Goal: Information Seeking & Learning: Learn about a topic

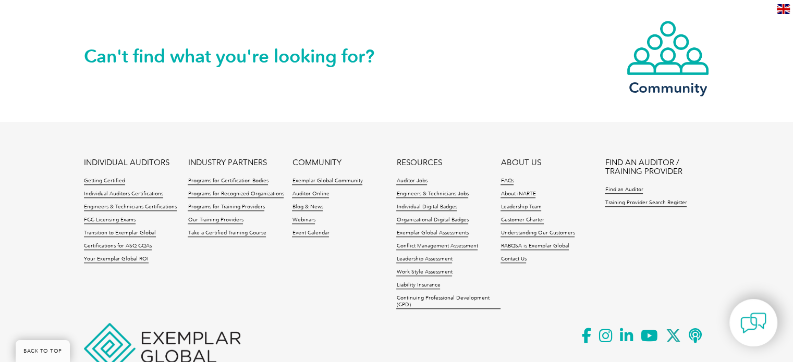
scroll to position [967, 0]
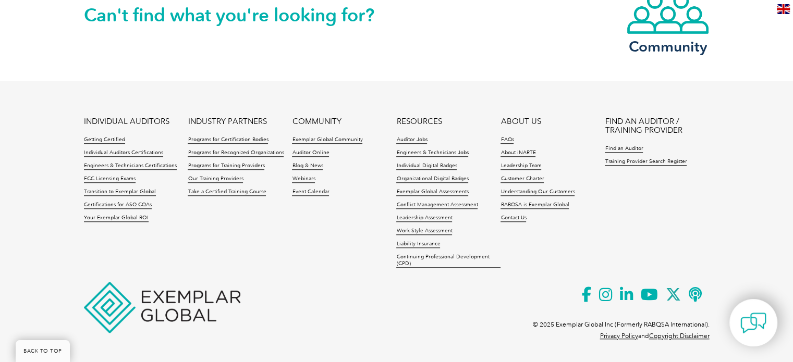
click at [261, 105] on footer "INDIVIDUAL AUDITORS Getting Certified Individual Auditors Certifications Engine…" at bounding box center [396, 219] width 793 height 277
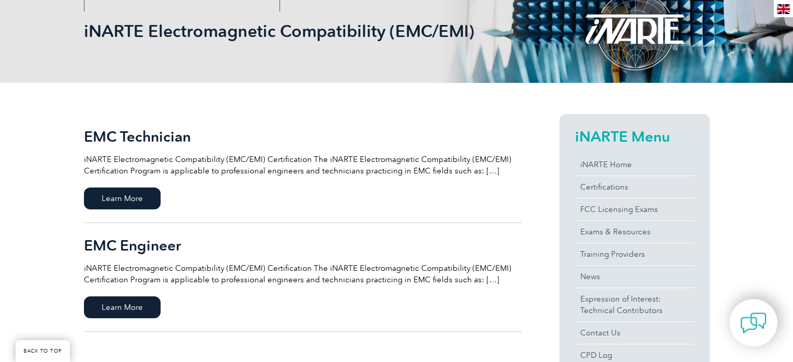
scroll to position [151, 0]
click at [106, 199] on span "Learn More" at bounding box center [122, 199] width 77 height 22
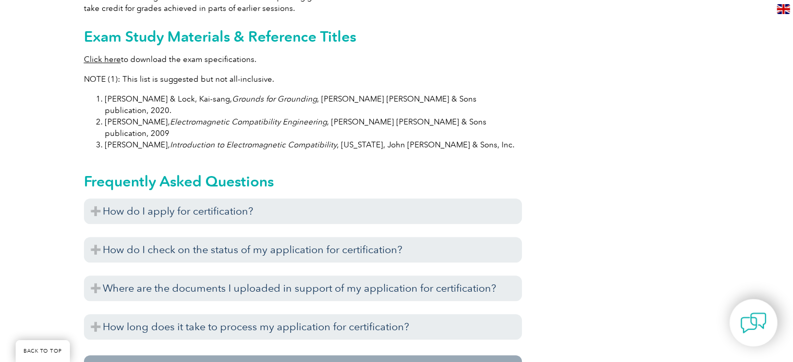
scroll to position [1070, 0]
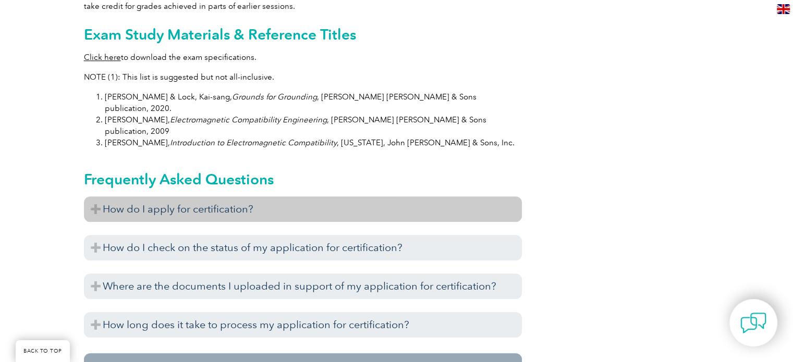
click at [93, 197] on h3 "How do I apply for certification?" at bounding box center [303, 210] width 438 height 26
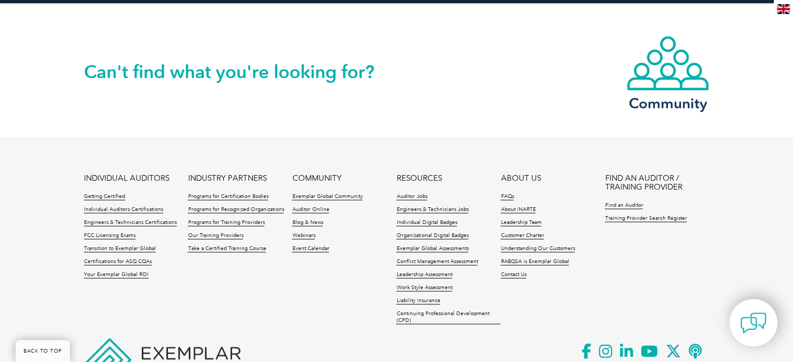
scroll to position [2245, 0]
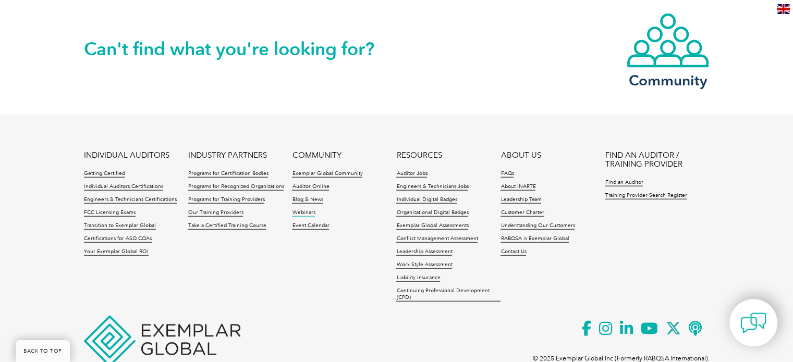
click at [296, 210] on link "Webinars" at bounding box center [303, 213] width 23 height 7
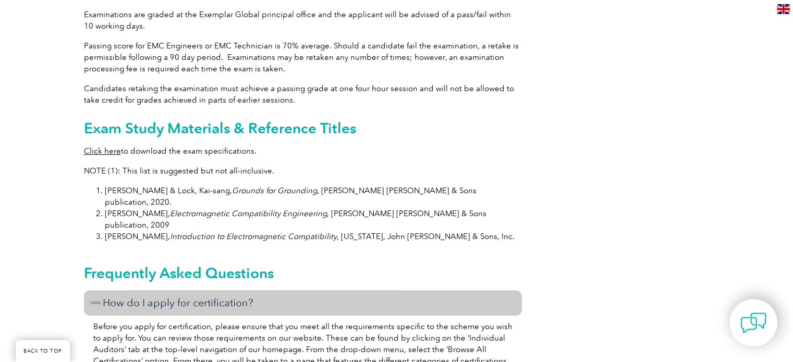
scroll to position [980, 0]
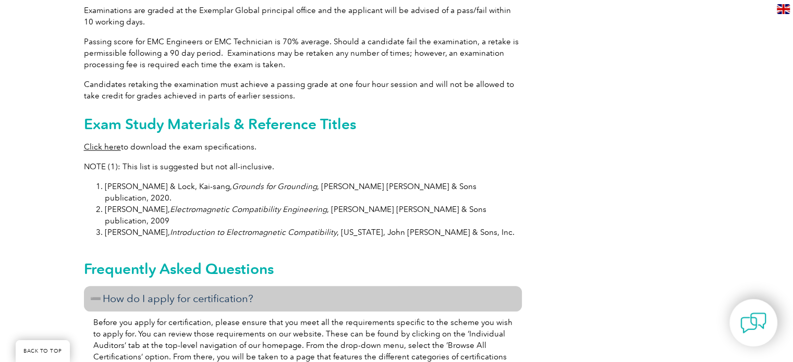
click at [105, 227] on li "[PERSON_NAME], Introduction to Electromagnetic Compatibility , [US_STATE], John…" at bounding box center [313, 232] width 417 height 11
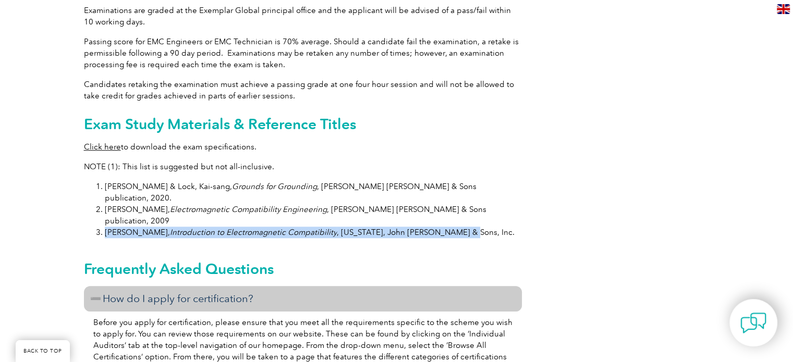
copy li "[PERSON_NAME], Introduction to Electromagnetic Compatibility , [US_STATE], John…"
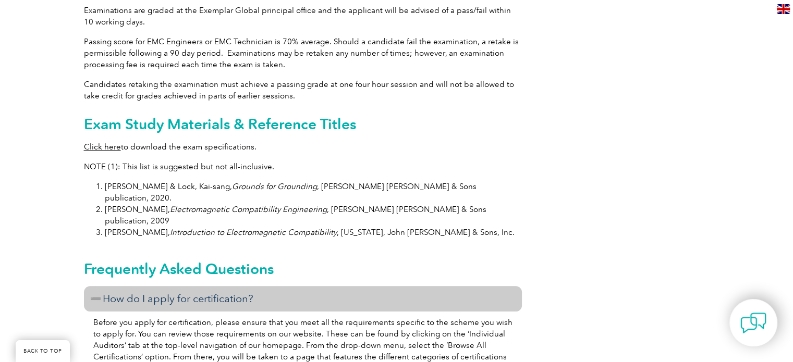
click at [107, 181] on li "[PERSON_NAME] & Lock, Kai-sang, Grounds for Grounding , [PERSON_NAME] [PERSON_N…" at bounding box center [313, 192] width 417 height 23
click at [108, 204] on li "[PERSON_NAME], Electromagnetic Compatibility Engineering , [PERSON_NAME] [PERSO…" at bounding box center [313, 215] width 417 height 23
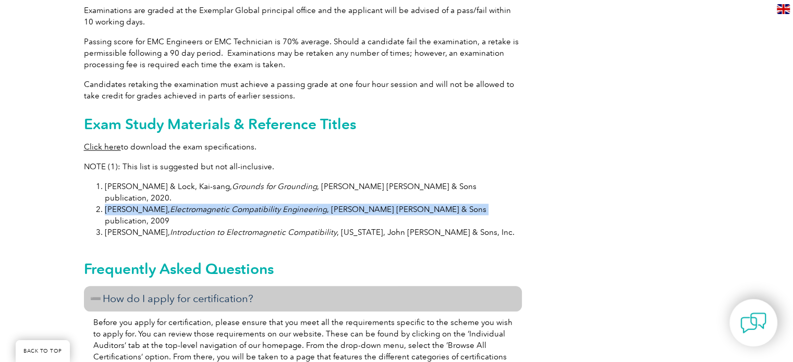
copy li "[PERSON_NAME], Electromagnetic Compatibility Engineering , [PERSON_NAME] [PERSO…"
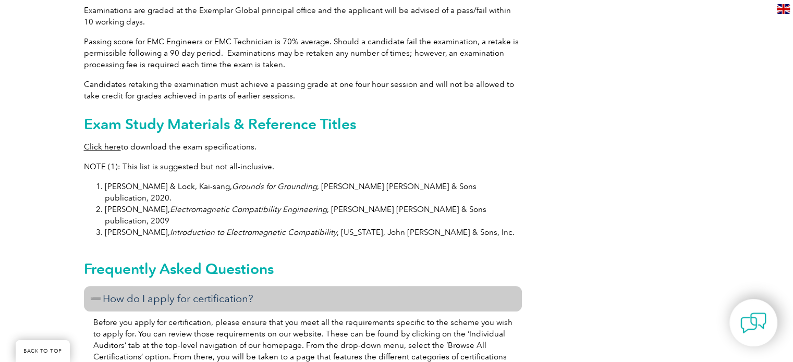
click at [106, 181] on li "[PERSON_NAME] & Lock, Kai-sang, Grounds for Grounding , [PERSON_NAME] [PERSON_N…" at bounding box center [313, 192] width 417 height 23
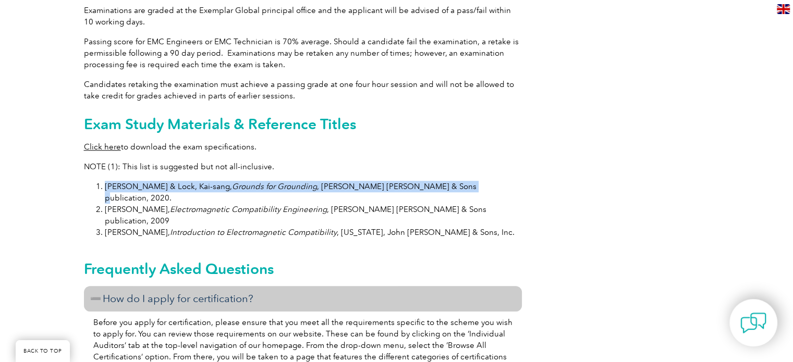
copy li "[PERSON_NAME] & Lock, Kai-sang, Grounds for Grounding , [PERSON_NAME] [PERSON_N…"
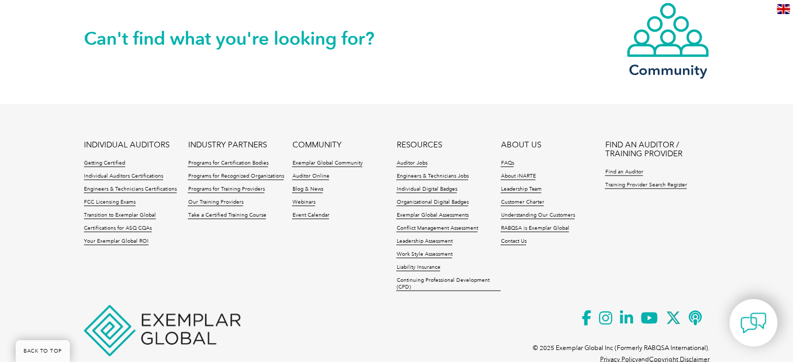
scroll to position [2176, 0]
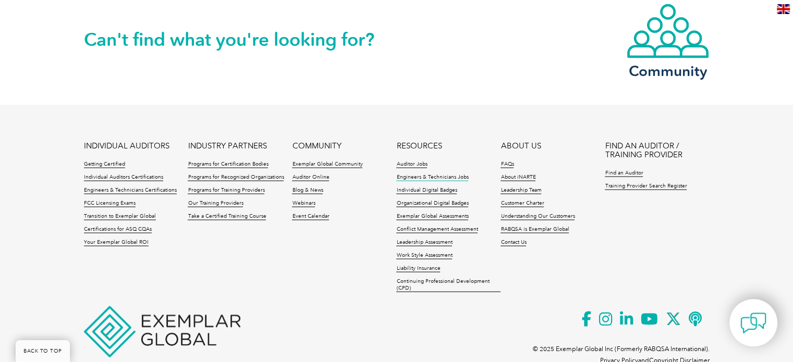
click at [424, 174] on link "Engineers & Technicians Jobs" at bounding box center [432, 177] width 72 height 7
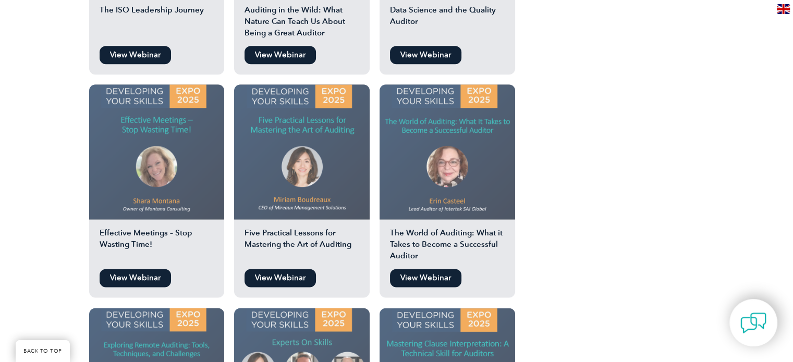
scroll to position [1300, 0]
